Goal: Task Accomplishment & Management: Use online tool/utility

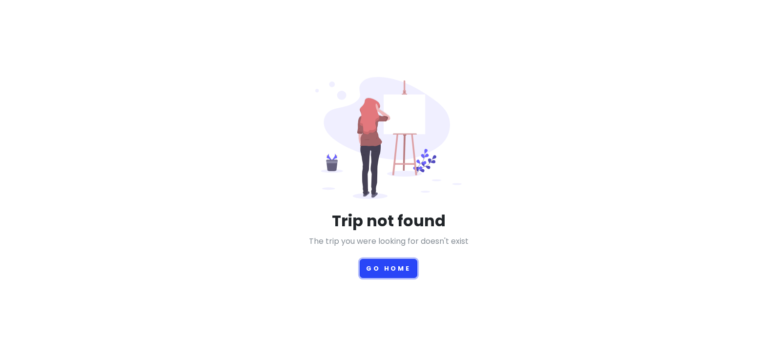
click at [394, 266] on button "Go Home" at bounding box center [389, 268] width 58 height 19
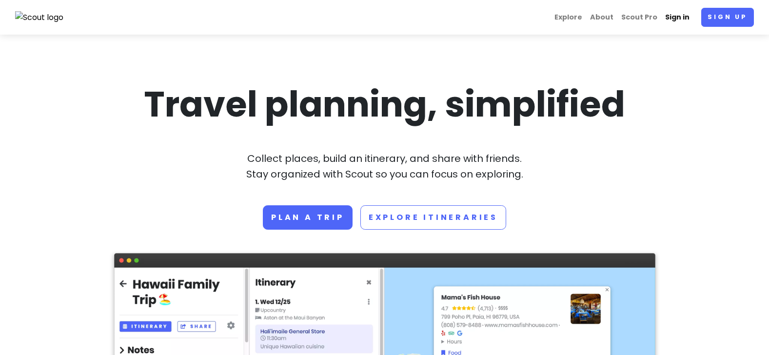
click at [682, 20] on link "Sign in" at bounding box center [678, 17] width 32 height 19
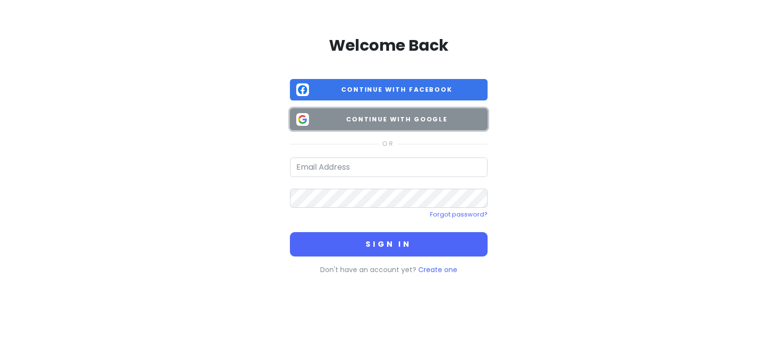
click at [339, 120] on span "Continue with Google" at bounding box center [397, 120] width 168 height 10
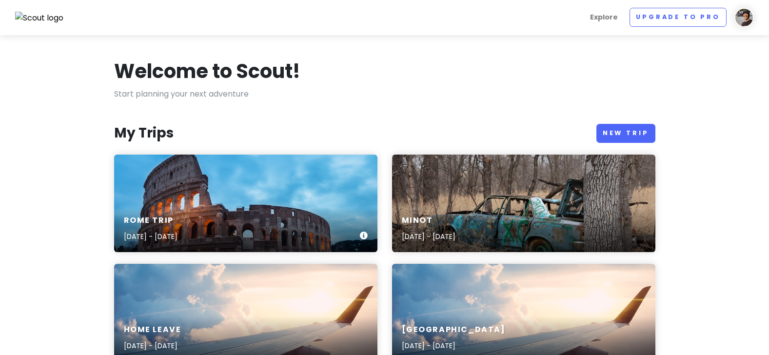
click at [214, 206] on div "Rome Trip [DATE] - [DATE]" at bounding box center [245, 229] width 263 height 46
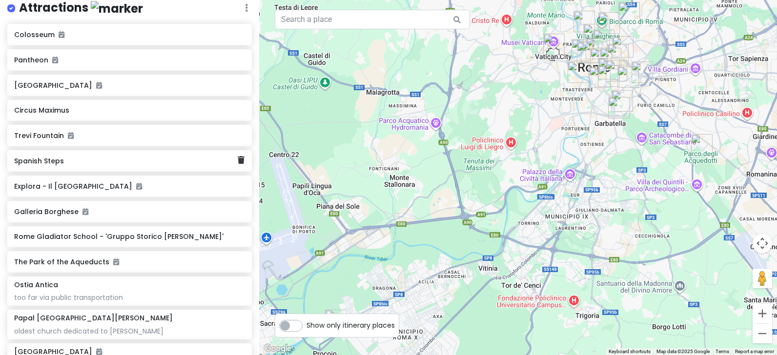
scroll to position [195, 0]
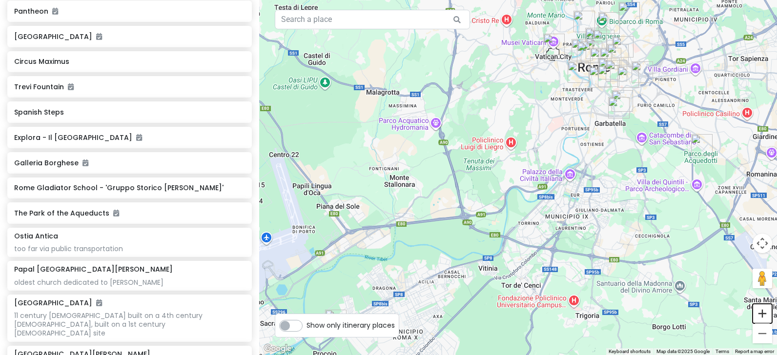
click at [763, 309] on button "Zoom in" at bounding box center [762, 314] width 20 height 20
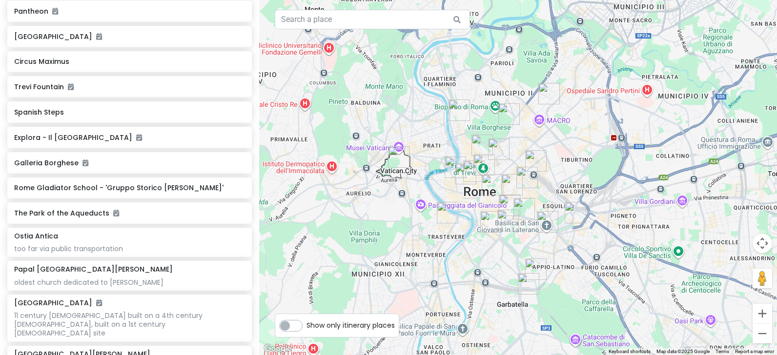
drag, startPoint x: 592, startPoint y: 84, endPoint x: 391, endPoint y: 341, distance: 326.1
click at [391, 341] on div at bounding box center [518, 177] width 518 height 355
click at [757, 315] on button "Zoom in" at bounding box center [762, 314] width 20 height 20
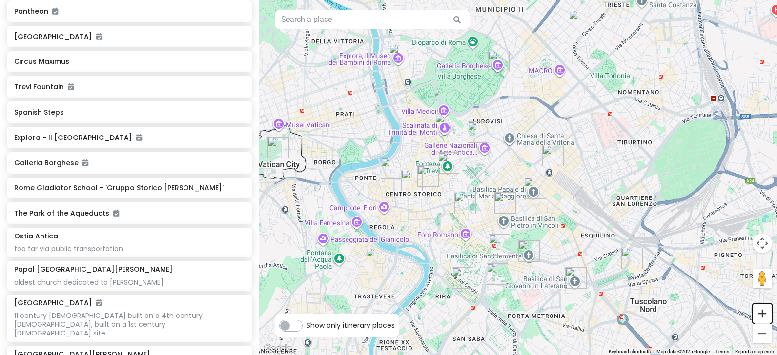
click at [757, 315] on button "Zoom in" at bounding box center [762, 314] width 20 height 20
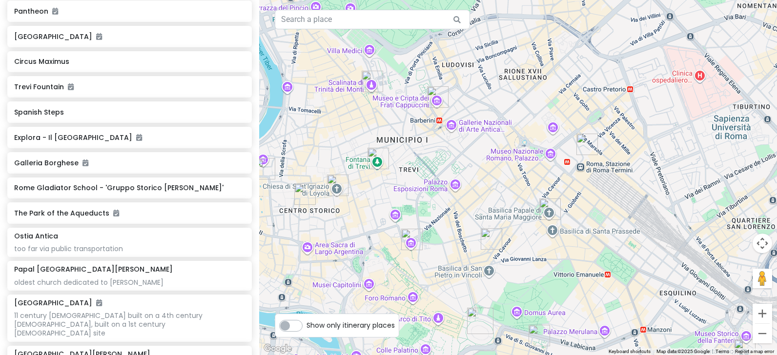
scroll to position [0, 0]
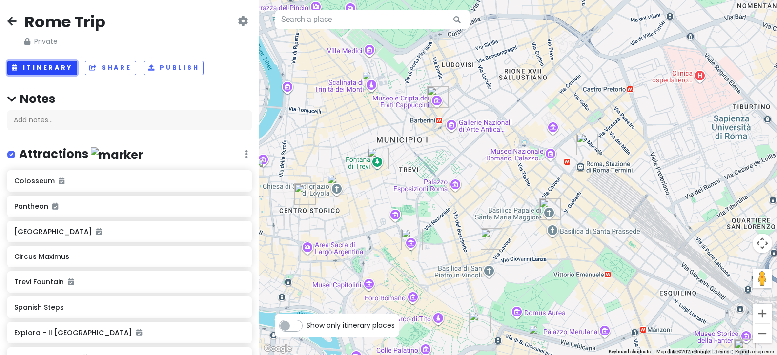
click at [31, 66] on button "Itinerary" at bounding box center [42, 68] width 70 height 14
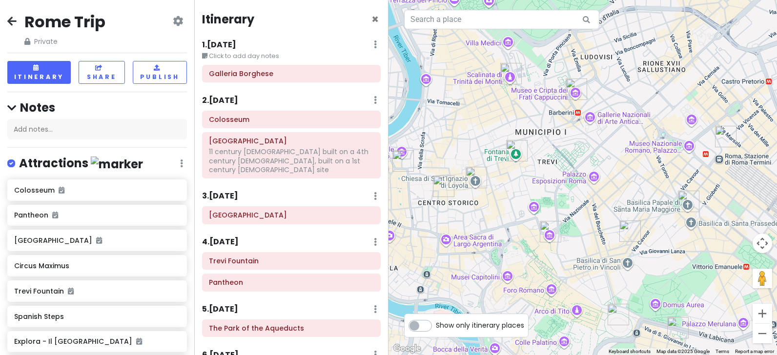
drag, startPoint x: 441, startPoint y: 251, endPoint x: 536, endPoint y: 243, distance: 95.5
click at [536, 243] on div at bounding box center [582, 177] width 388 height 355
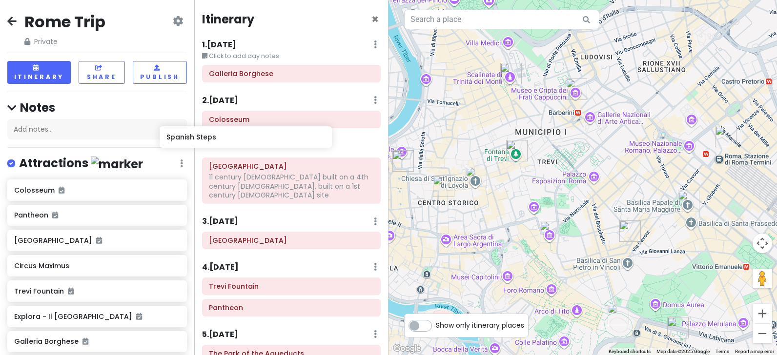
scroll to position [0, 0]
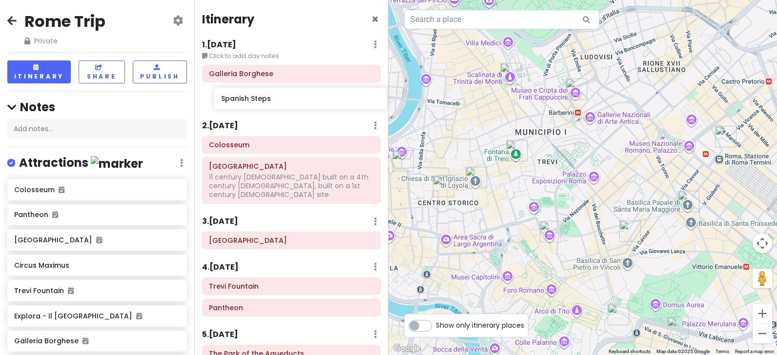
drag, startPoint x: 34, startPoint y: 322, endPoint x: 241, endPoint y: 104, distance: 299.9
click at [241, 104] on div "Rome Trip Private Change Dates Make a Copy Delete Trip Go Pro ⚡️ Give Feedback …" at bounding box center [388, 177] width 777 height 355
